Goal: Task Accomplishment & Management: Complete application form

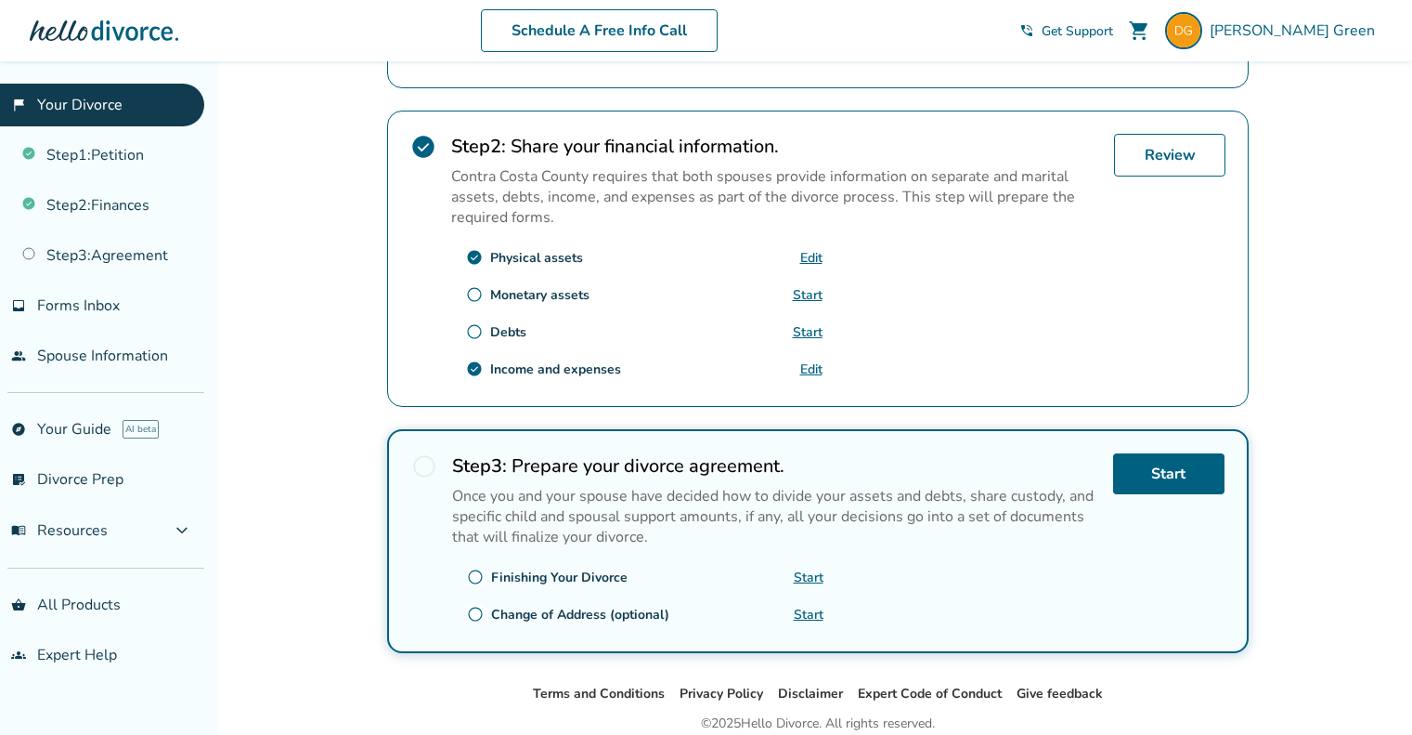
scroll to position [423, 0]
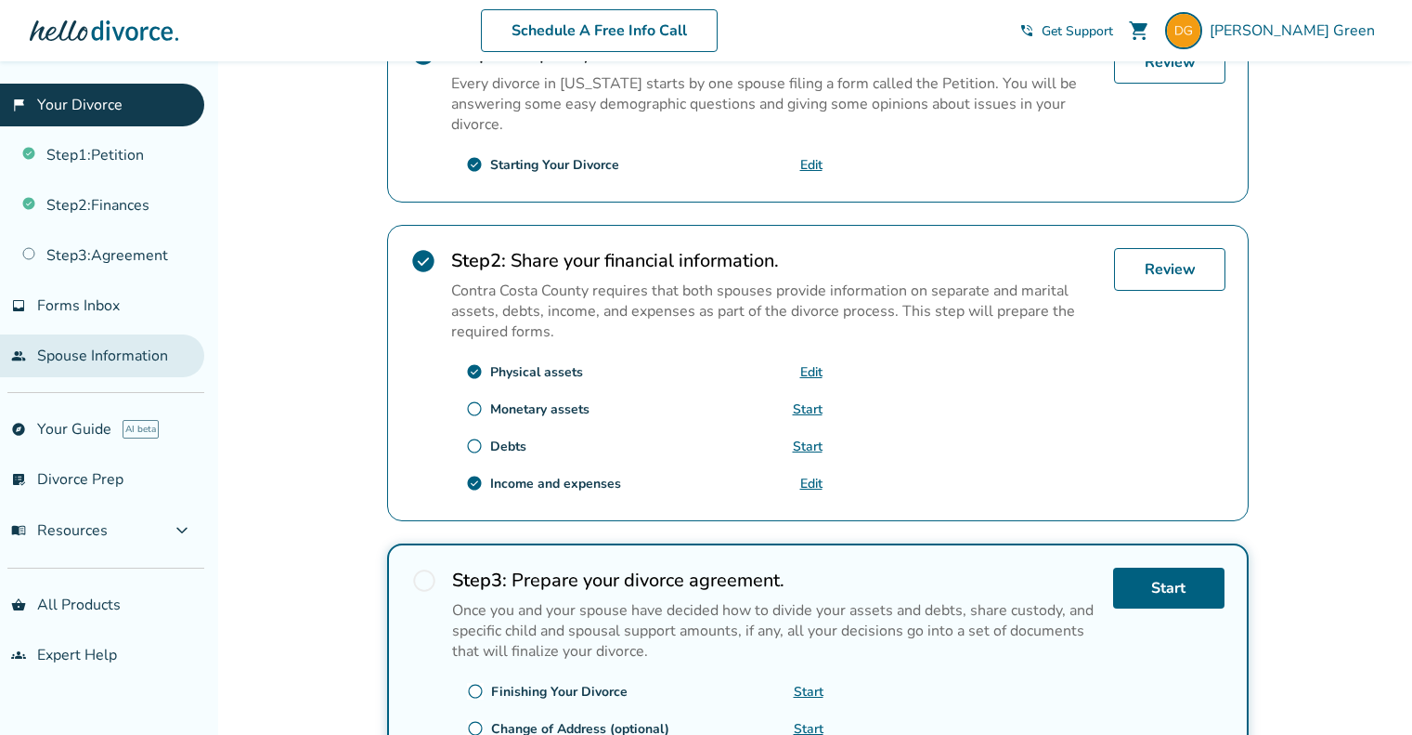
click at [111, 349] on link "people Spouse Information" at bounding box center [102, 355] width 204 height 43
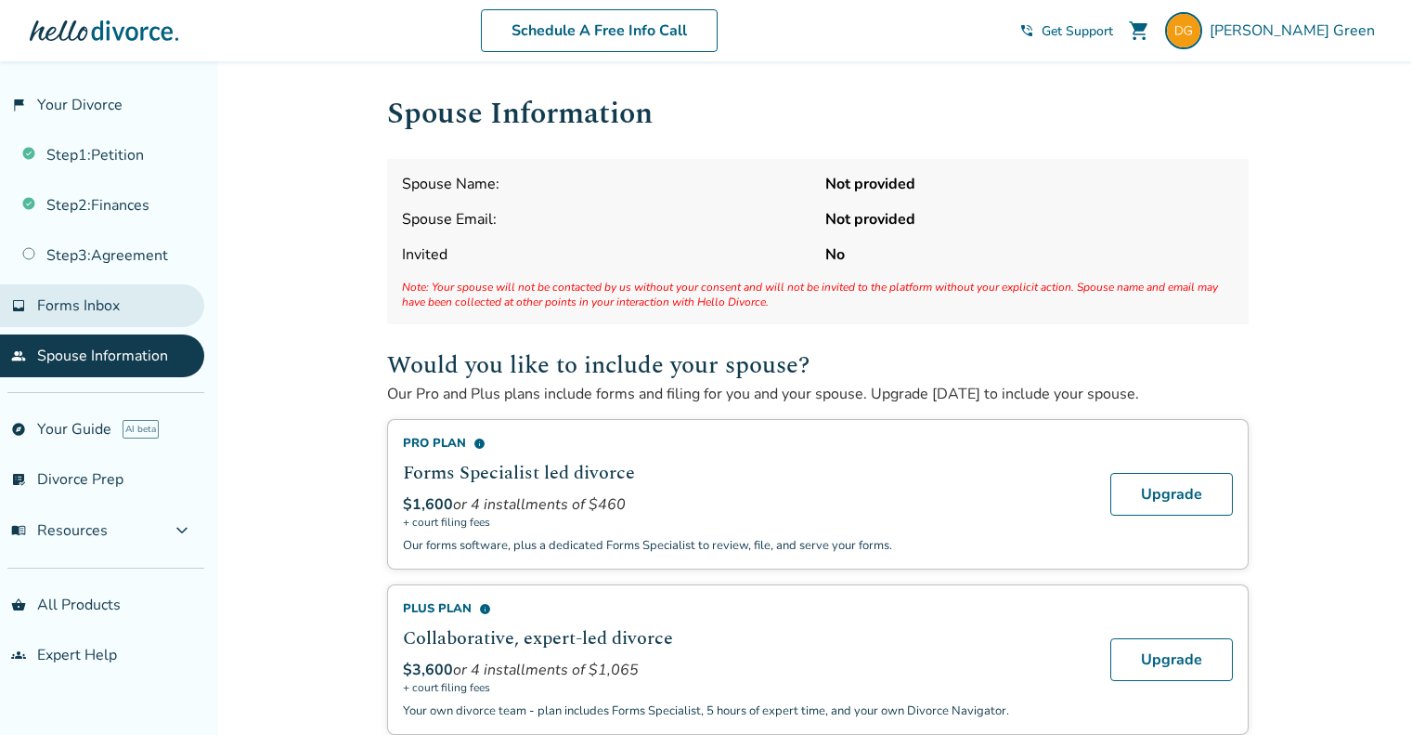
click at [106, 307] on span "Forms Inbox" at bounding box center [78, 305] width 83 height 20
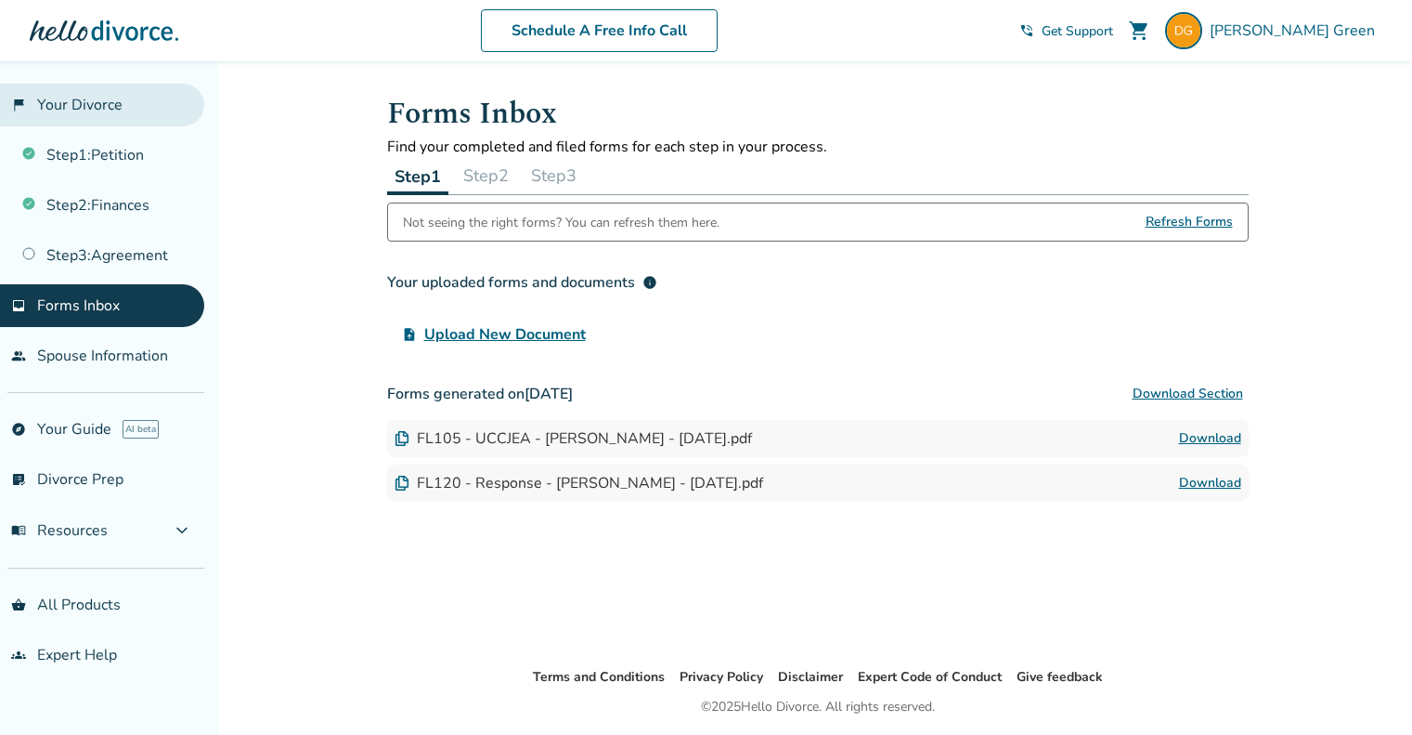
click at [102, 105] on link "flag_2 Your Divorce" at bounding box center [102, 105] width 204 height 43
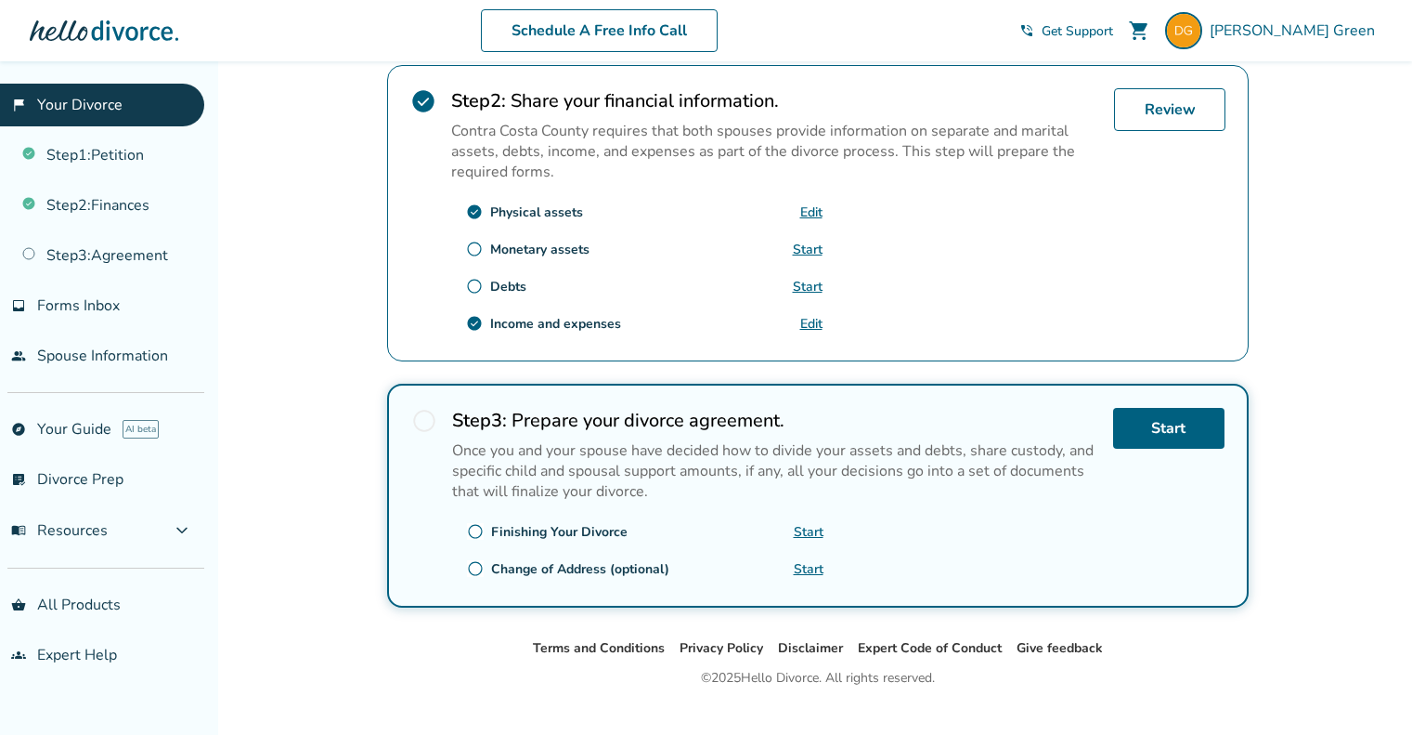
scroll to position [609, 0]
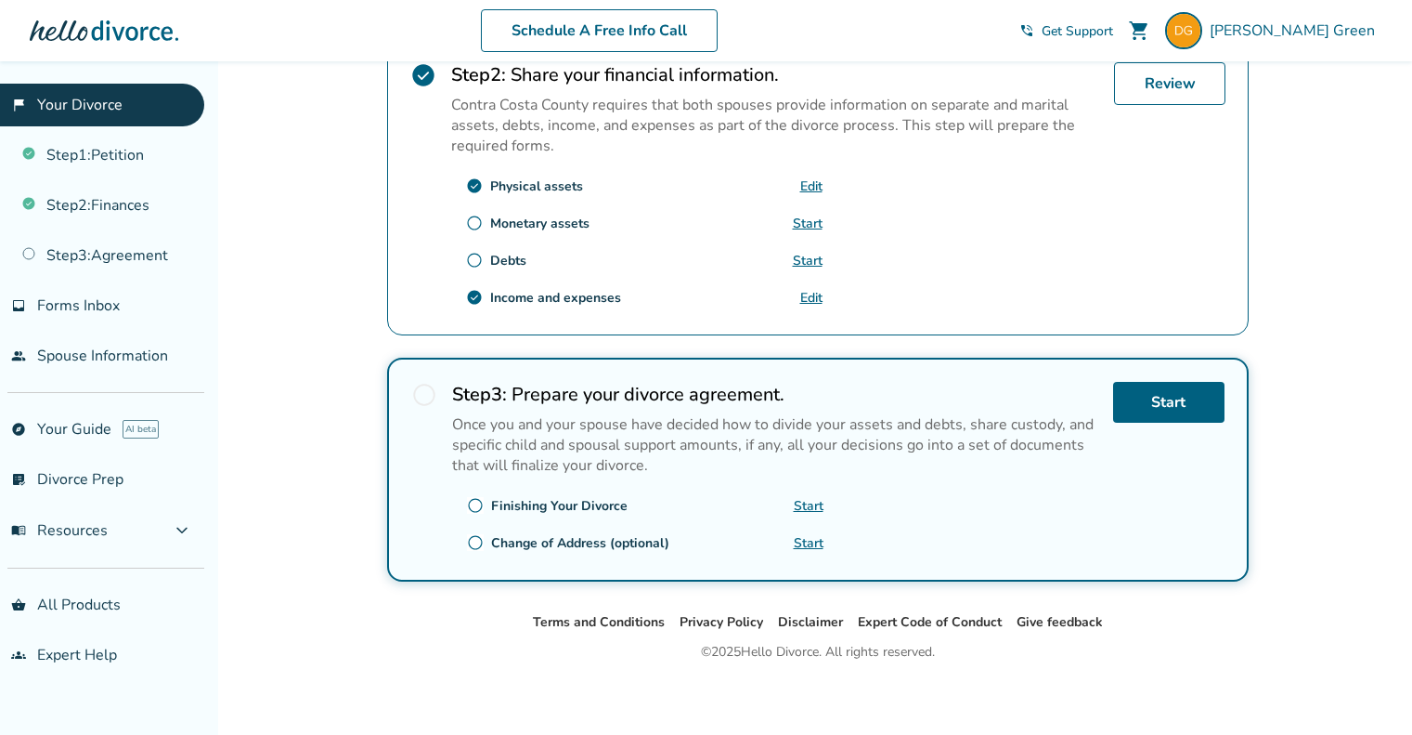
click at [430, 391] on span "radio_button_unchecked" at bounding box center [424, 395] width 26 height 26
click at [472, 500] on span "radio_button_unchecked" at bounding box center [475, 505] width 17 height 17
click at [1152, 397] on link "Start" at bounding box center [1168, 402] width 111 height 41
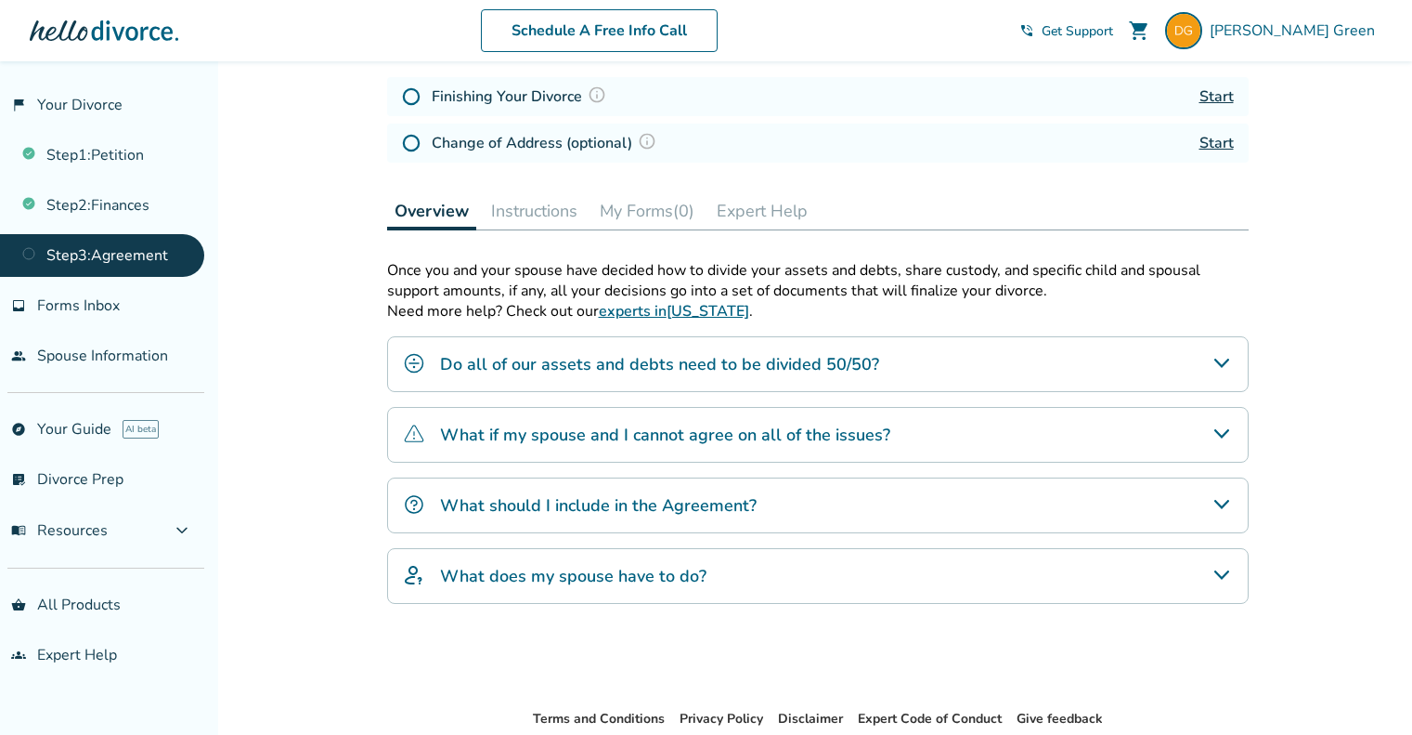
scroll to position [279, 0]
click at [1216, 569] on icon "What does my spouse have to do?" at bounding box center [1221, 573] width 15 height 9
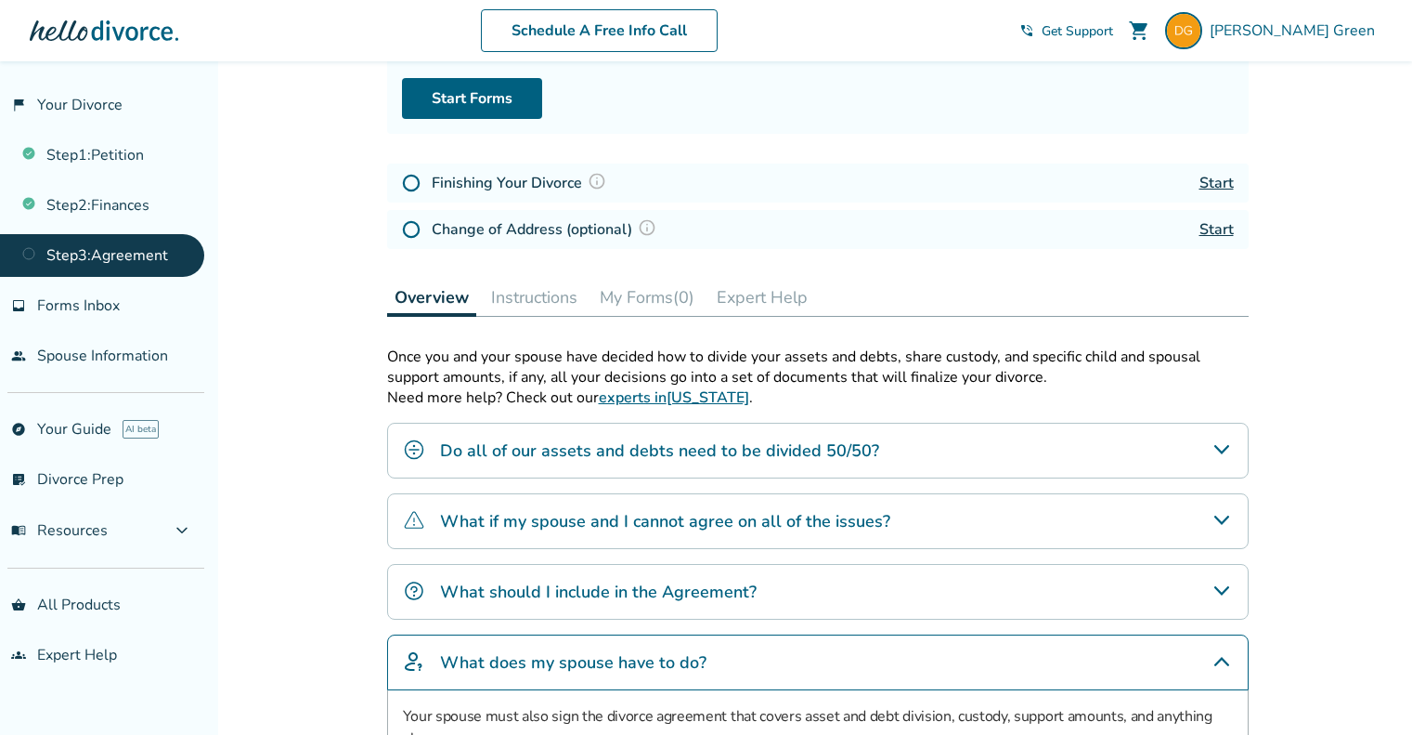
scroll to position [371, 0]
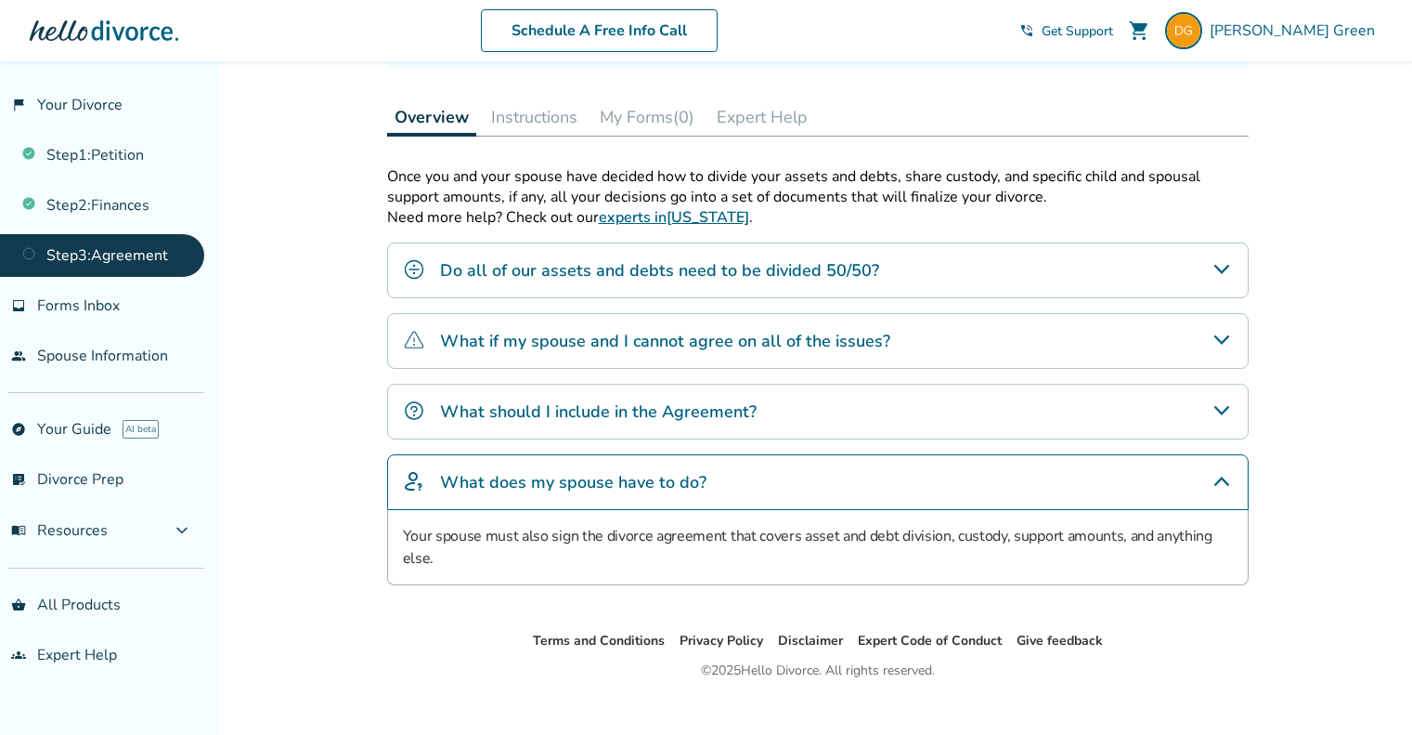
click at [1219, 267] on icon "Do all of our assets and debts need to be divided 50/50?" at bounding box center [1221, 269] width 15 height 9
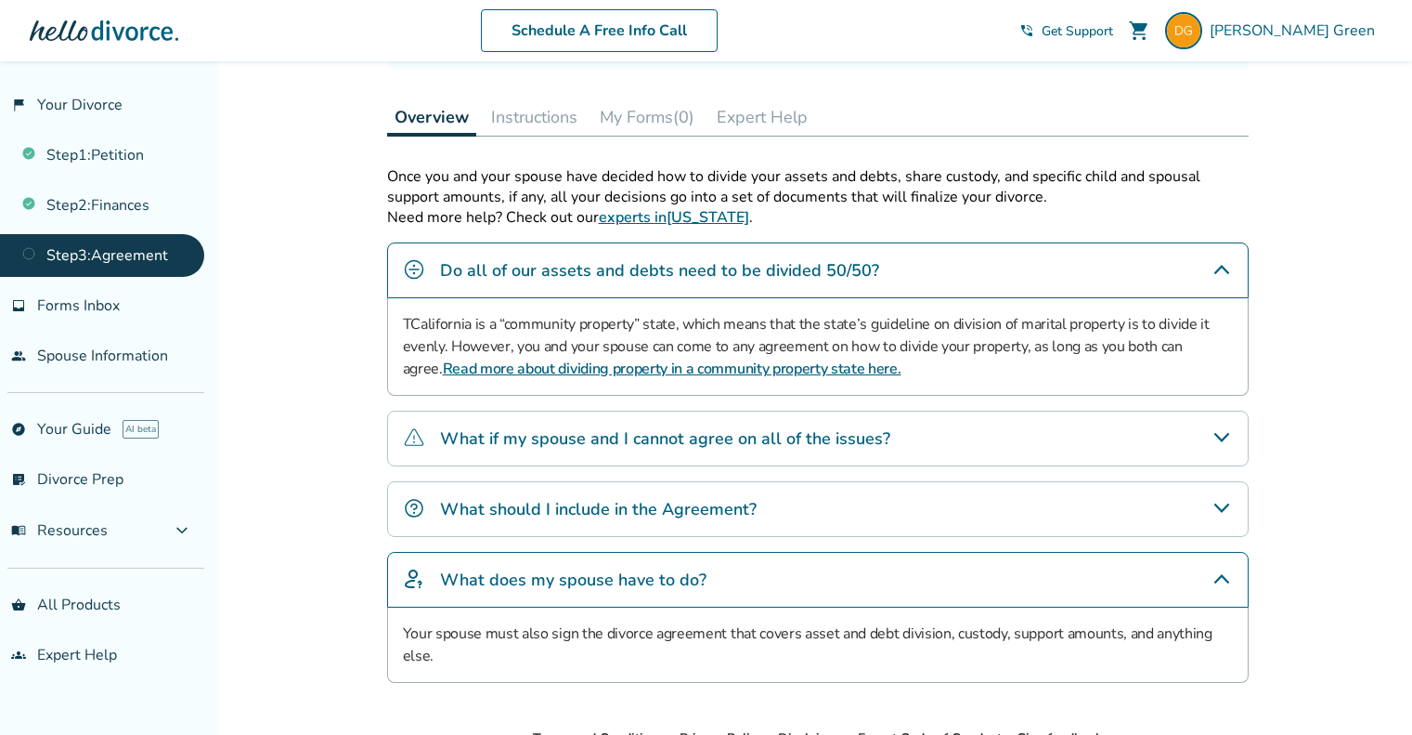
click at [1226, 435] on icon "What if my spouse and I cannot agree on all of the issues?" at bounding box center [1221, 437] width 15 height 9
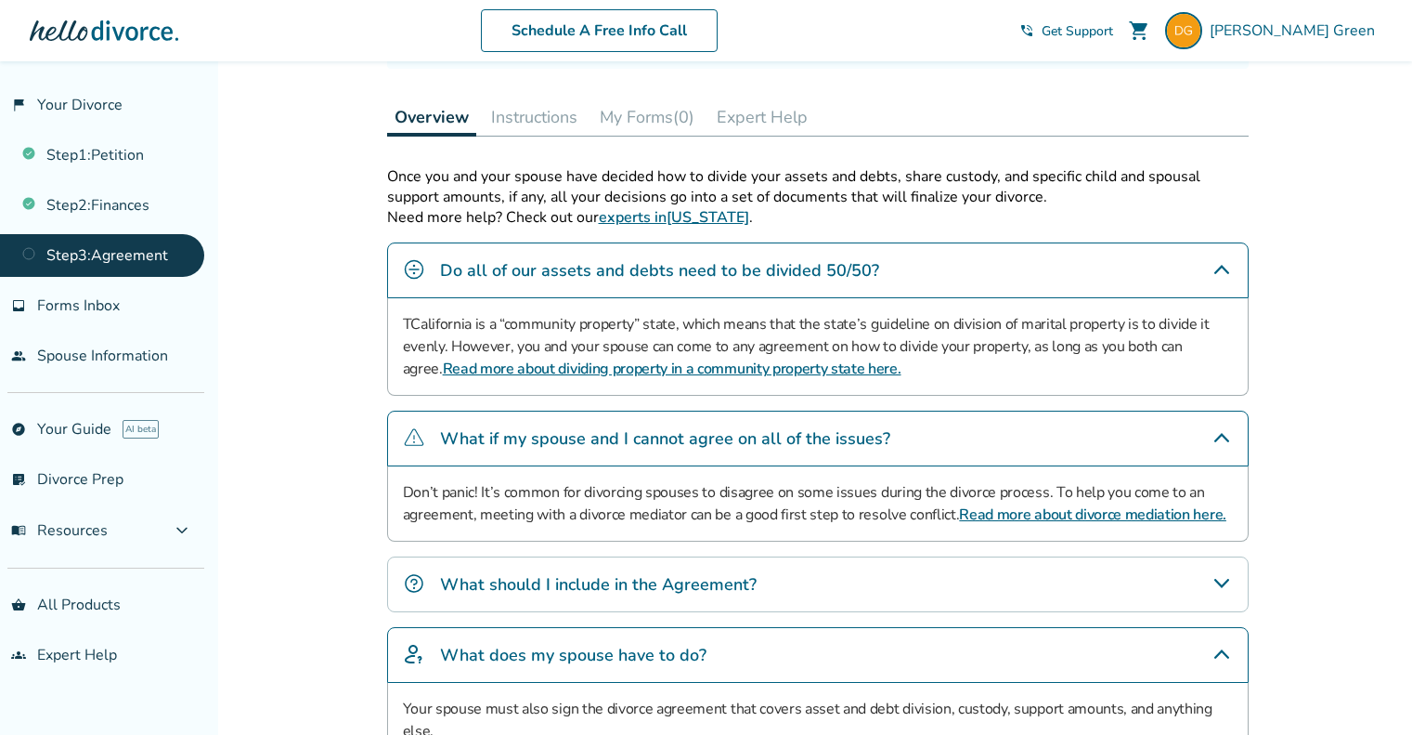
scroll to position [557, 0]
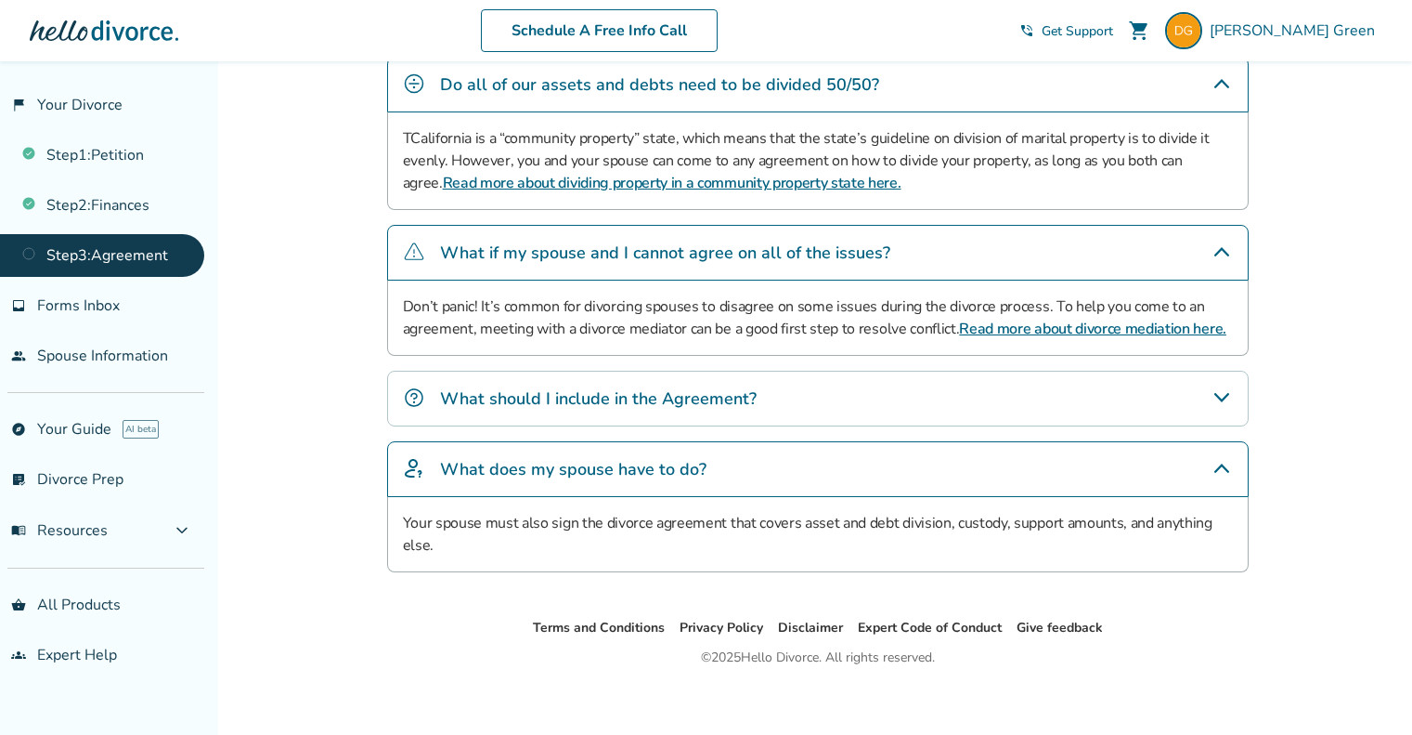
click at [1223, 389] on icon "What should I include in the Agreement?" at bounding box center [1222, 397] width 22 height 22
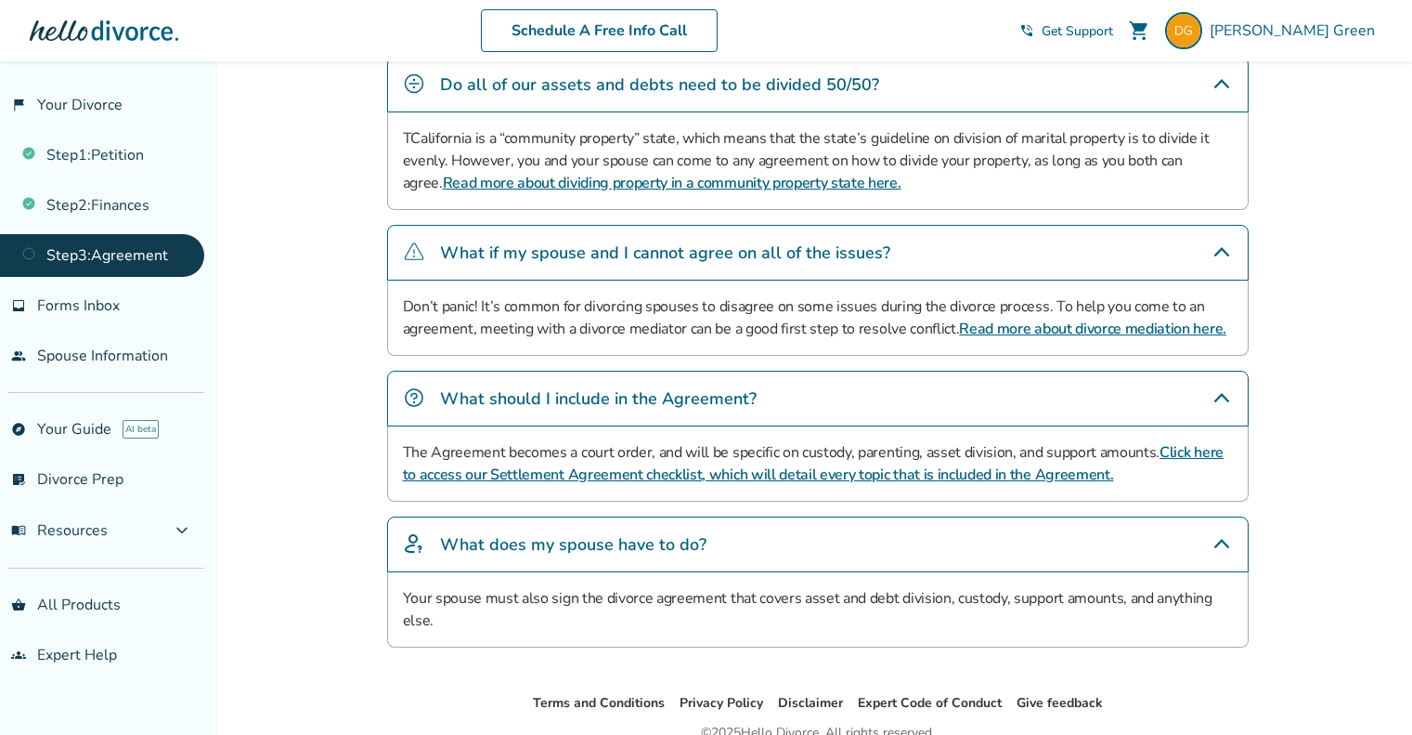
click at [1192, 445] on link "Click here to access our Settlement Agreement checklist, which will detail ever…" at bounding box center [813, 463] width 821 height 43
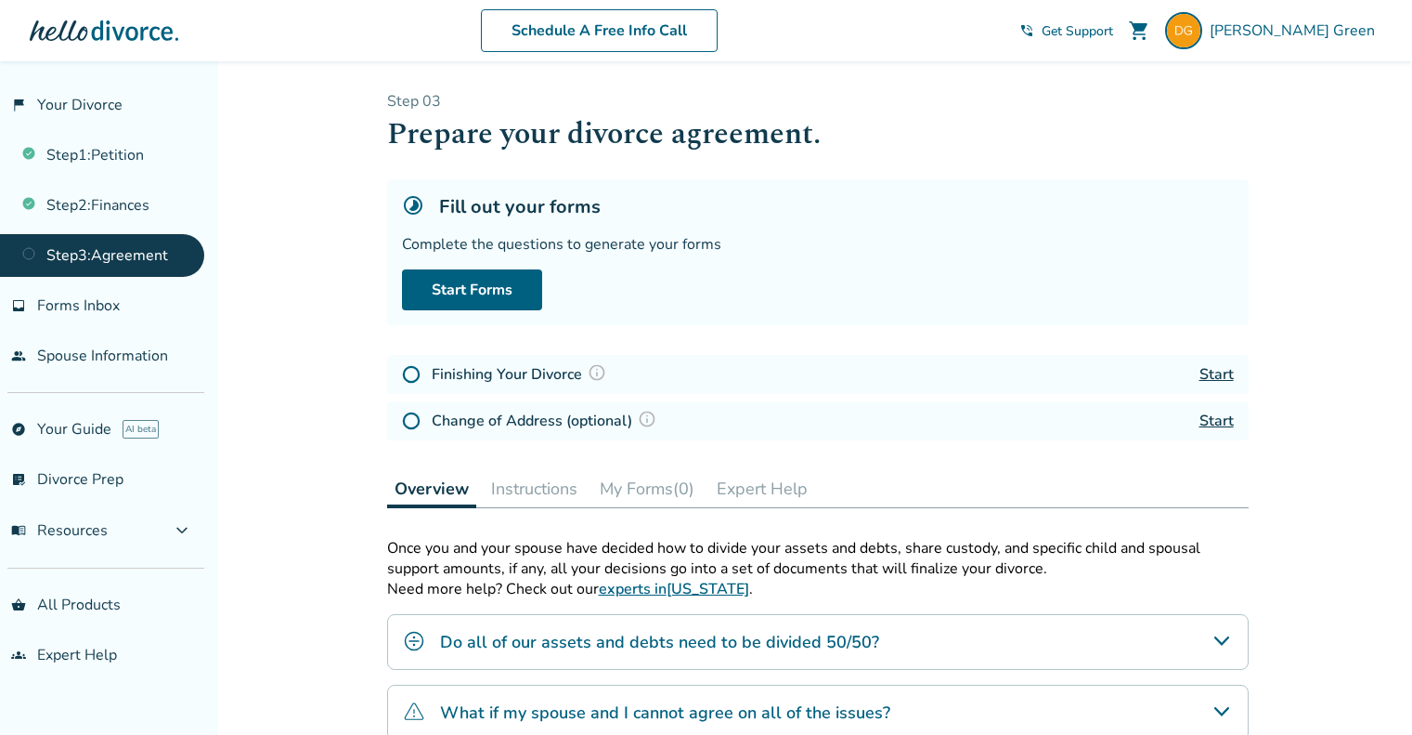
scroll to position [380, 0]
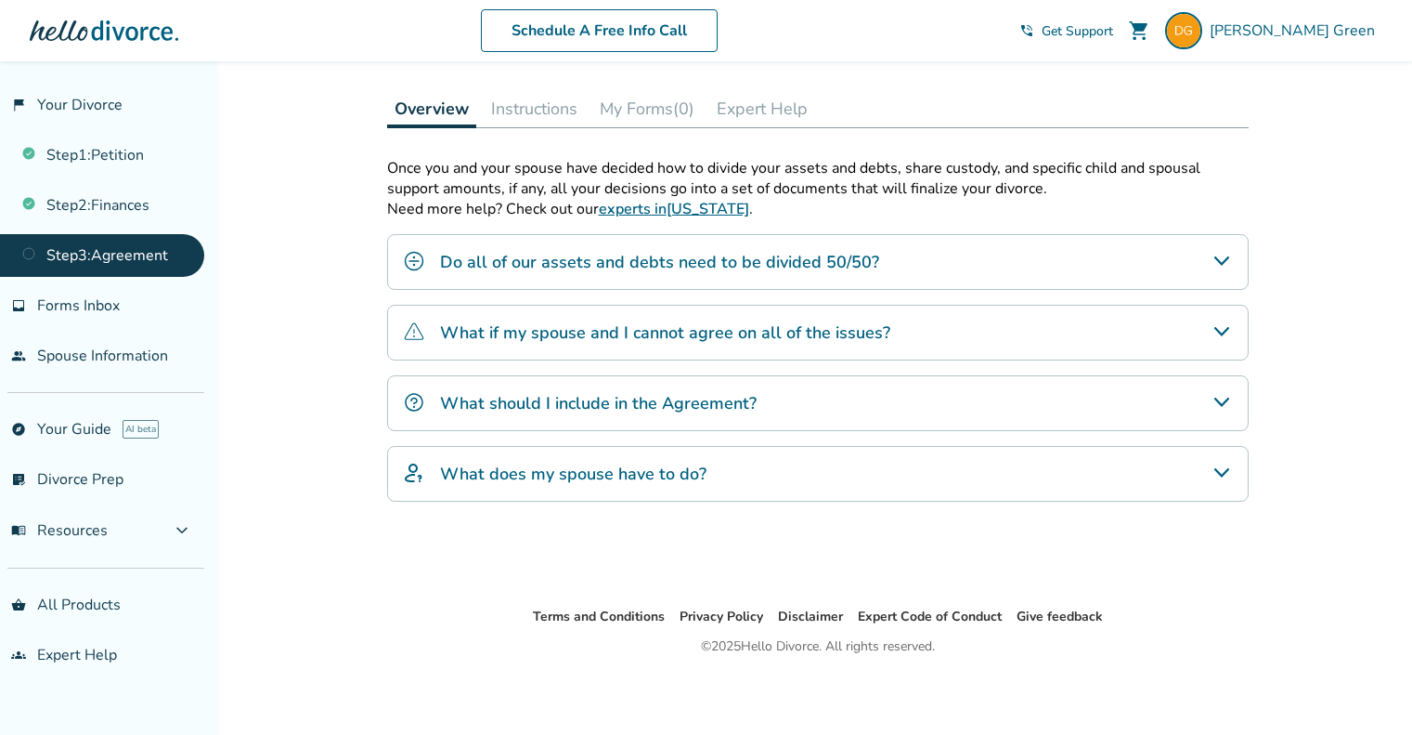
click at [526, 484] on div "What does my spouse have to do?" at bounding box center [818, 474] width 862 height 56
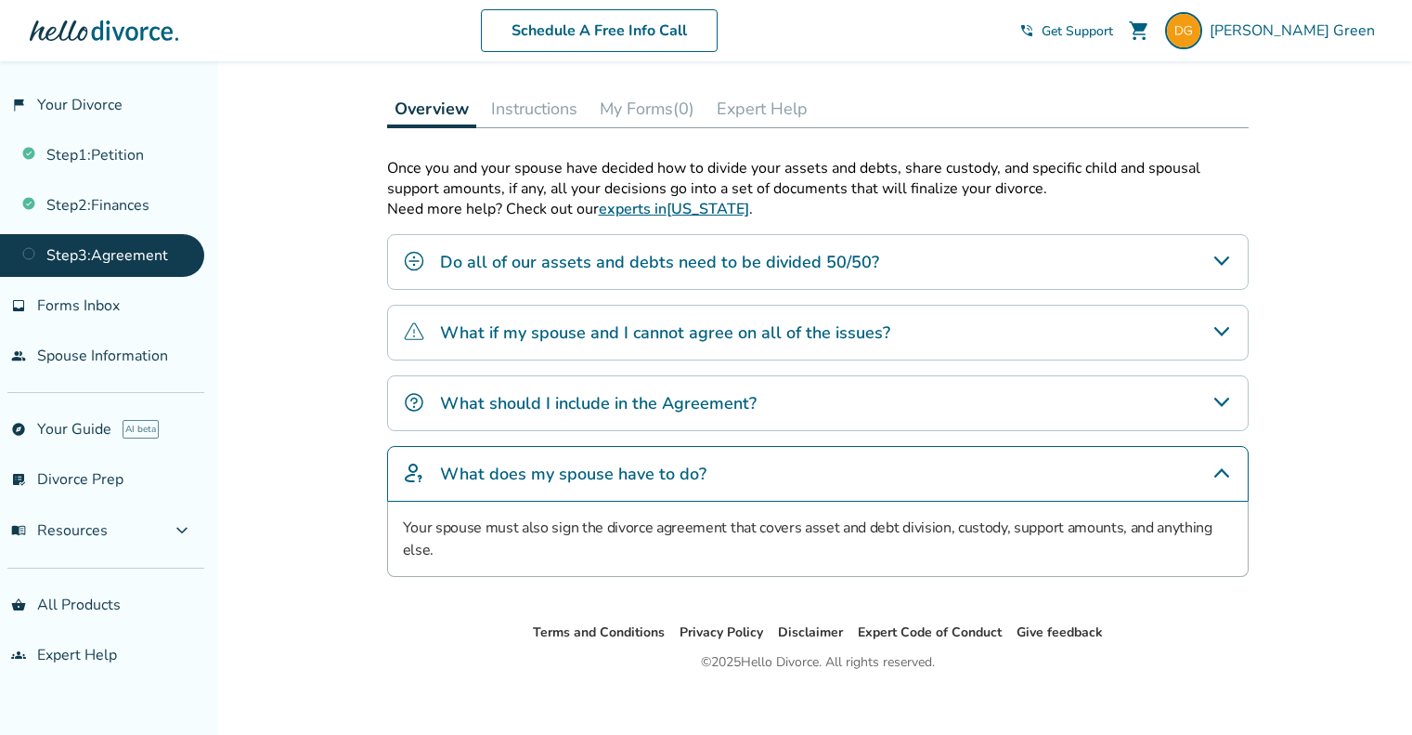
scroll to position [101, 0]
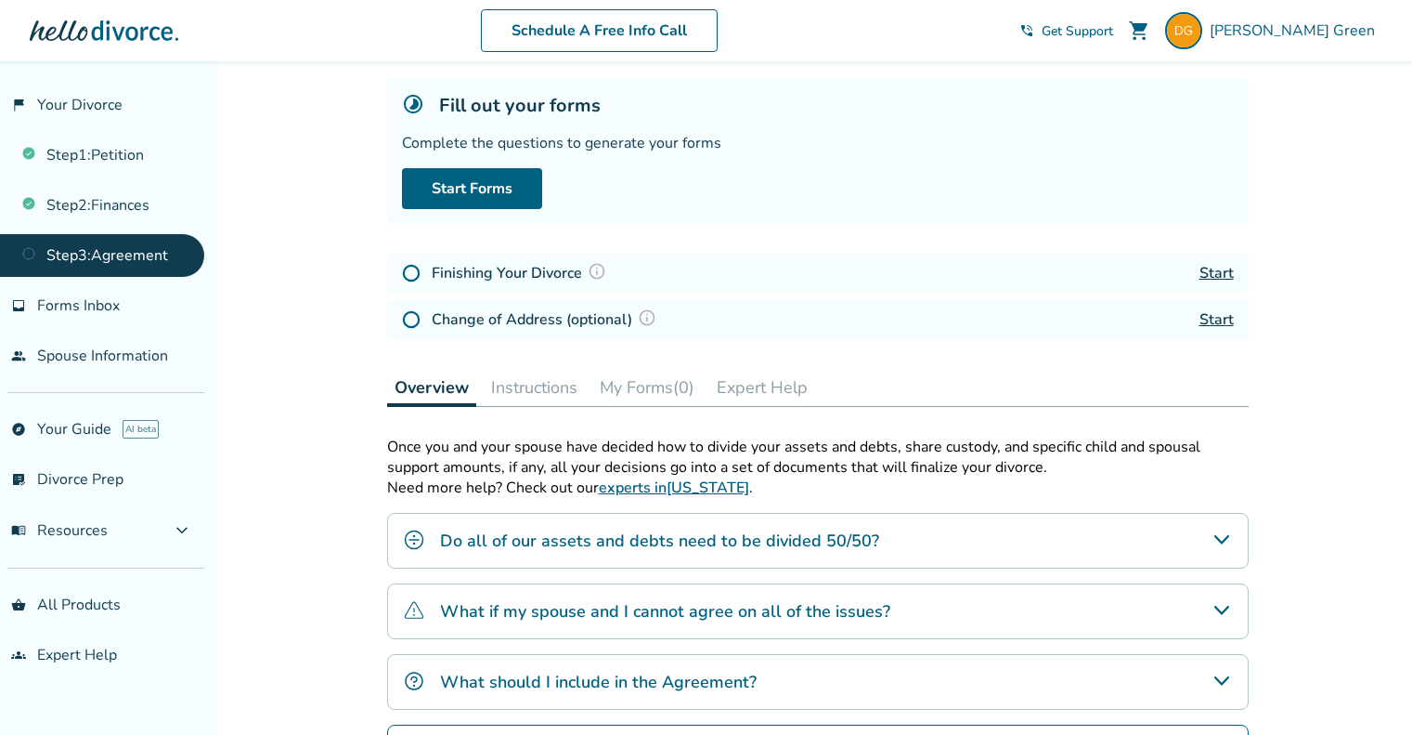
click at [556, 383] on button "Instructions" at bounding box center [534, 387] width 101 height 37
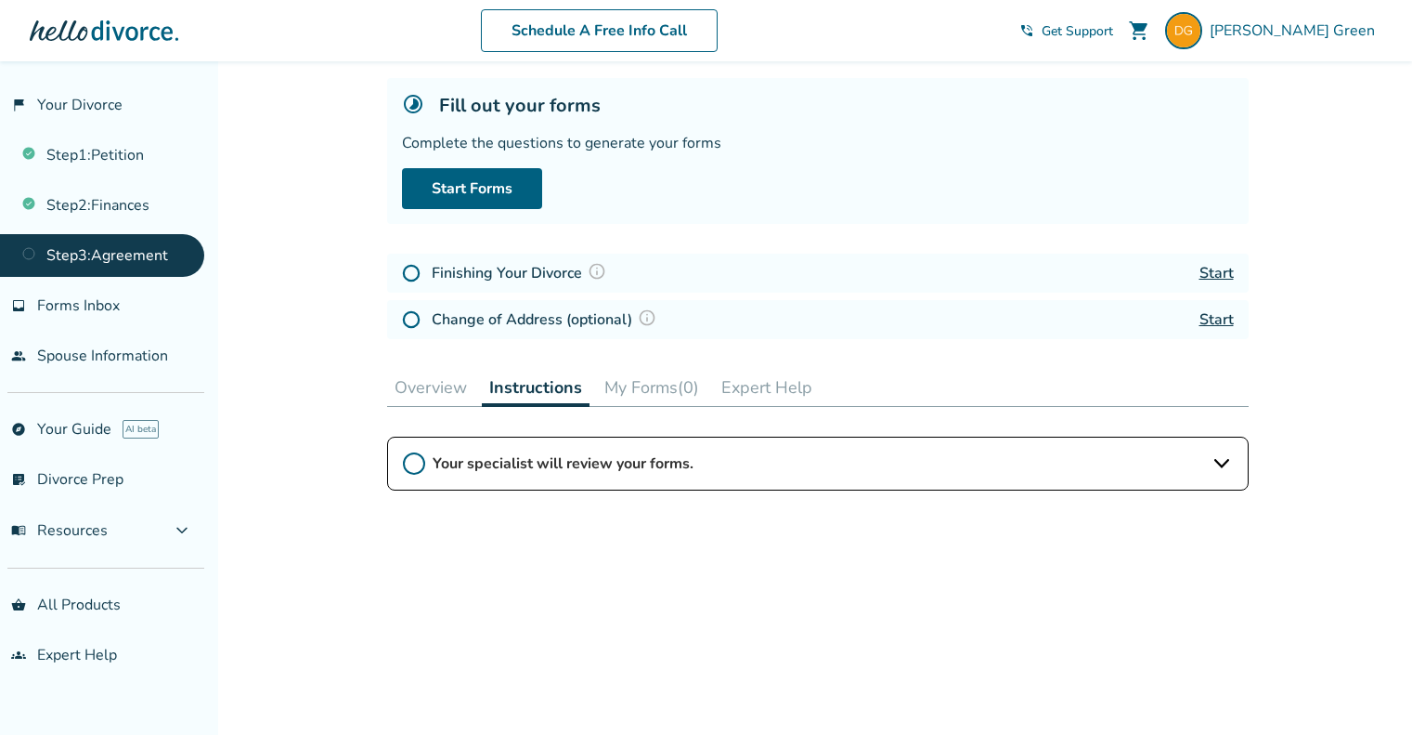
click at [672, 385] on button "My Forms (0)" at bounding box center [652, 387] width 110 height 37
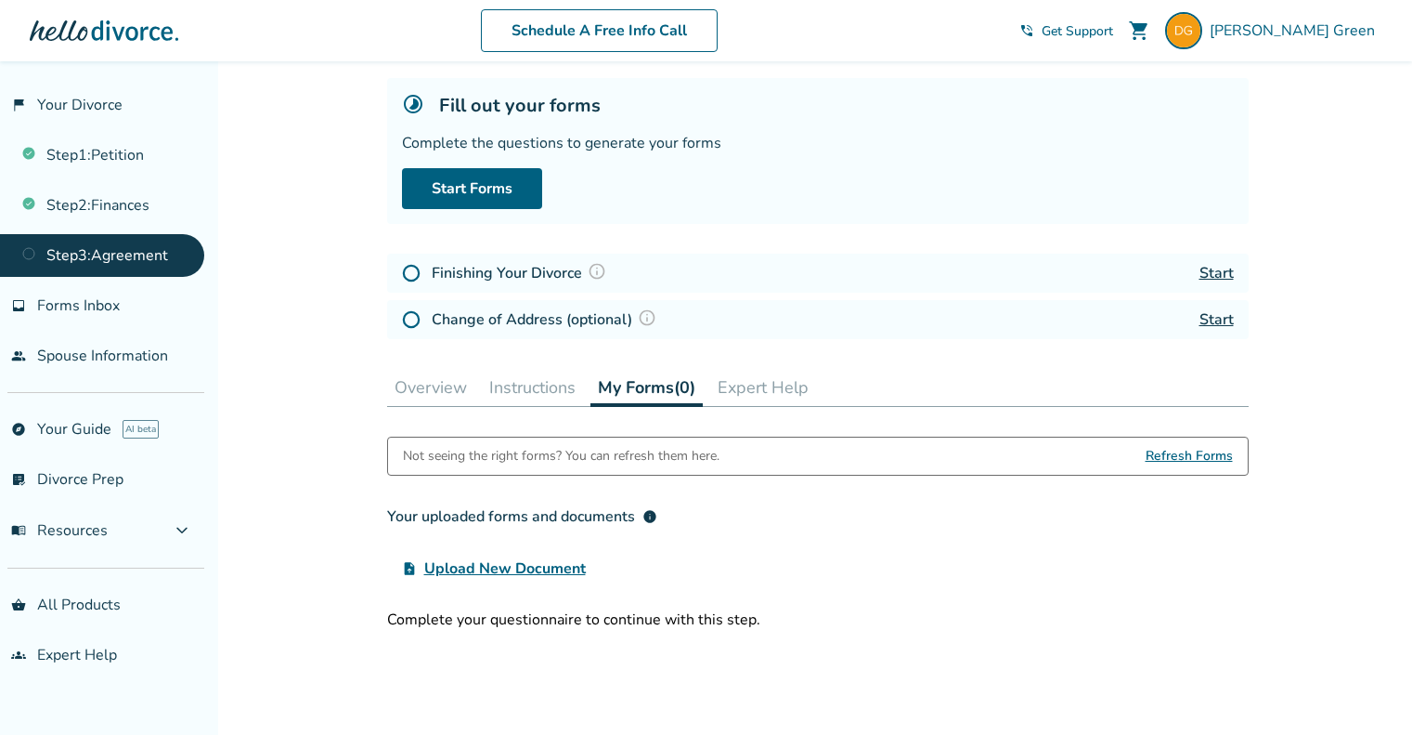
click at [627, 182] on div "Start Forms" at bounding box center [818, 188] width 832 height 41
click at [517, 268] on h4 "Finishing Your Divorce" at bounding box center [522, 273] width 180 height 24
click at [496, 200] on link "Start Forms" at bounding box center [472, 188] width 140 height 41
